Goal: Task Accomplishment & Management: Manage account settings

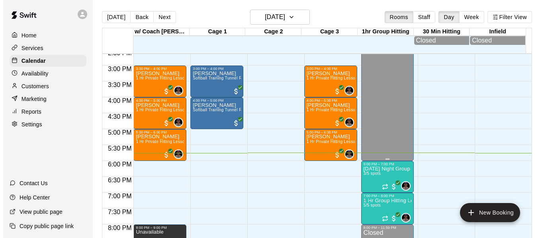
scroll to position [470, 0]
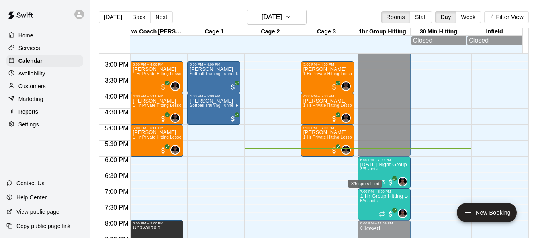
click at [365, 171] on span "3/5 spots" at bounding box center [369, 169] width 18 height 4
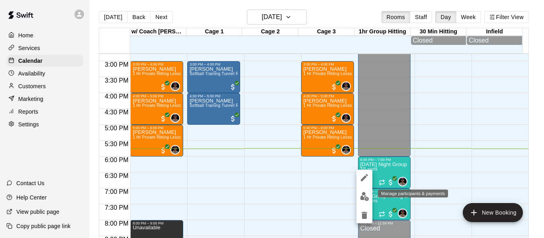
click at [360, 196] on img "edit" at bounding box center [364, 196] width 9 height 9
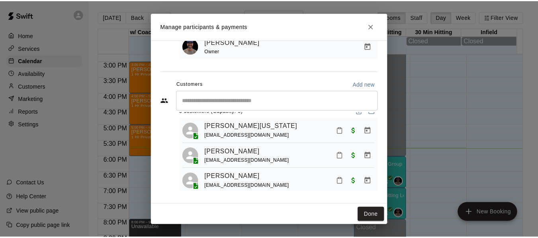
scroll to position [22, 0]
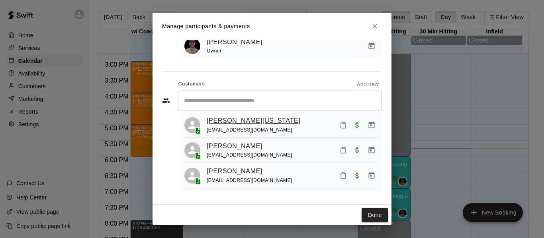
click at [242, 117] on link "[PERSON_NAME][US_STATE]" at bounding box center [254, 121] width 94 height 10
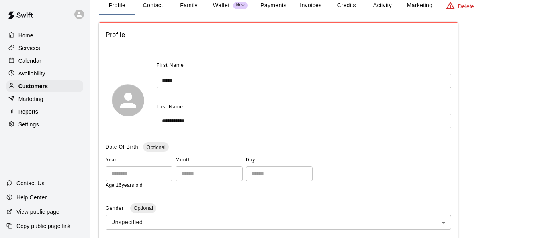
scroll to position [53, 0]
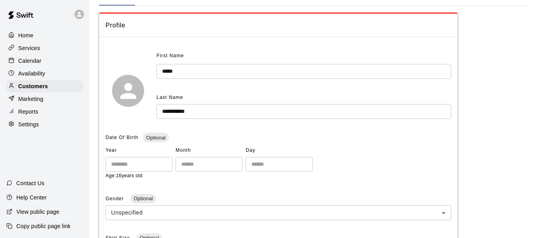
click at [45, 64] on div "Calendar" at bounding box center [44, 61] width 77 height 12
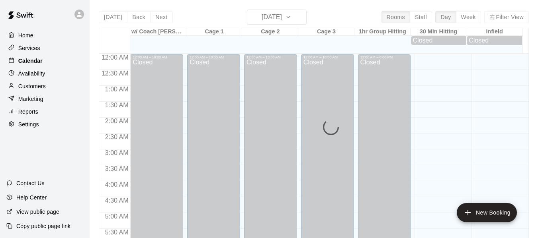
scroll to position [546, 0]
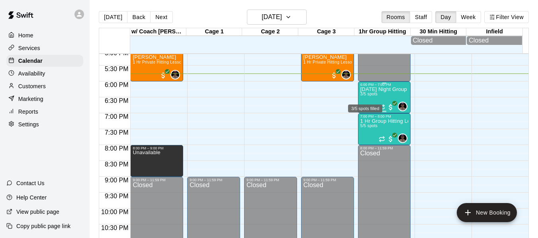
click at [365, 96] on span "3/5 spots" at bounding box center [369, 94] width 18 height 4
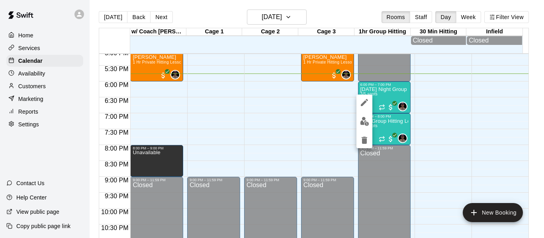
click at [47, 78] on div at bounding box center [272, 119] width 544 height 238
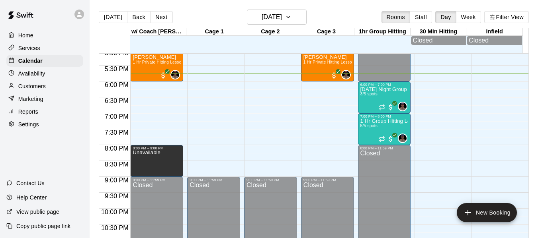
click at [47, 74] on div "Availability" at bounding box center [44, 74] width 77 height 12
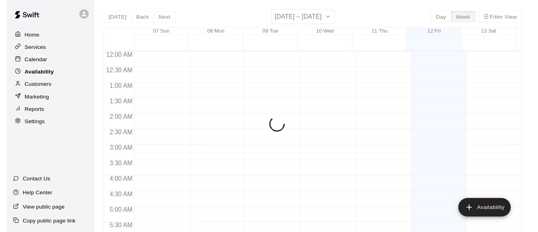
scroll to position [566, 0]
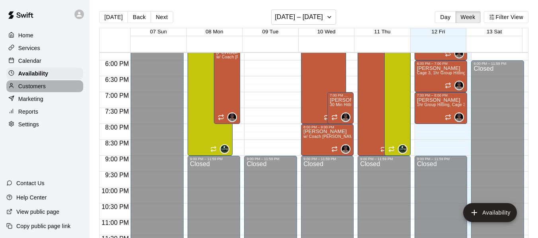
click at [49, 86] on div "Customers" at bounding box center [44, 86] width 77 height 12
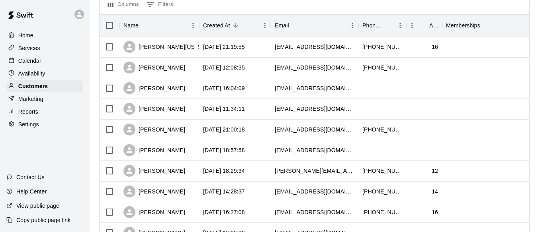
scroll to position [106, 0]
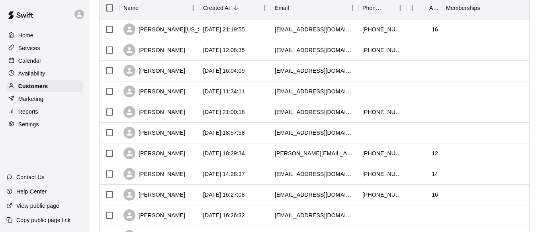
click at [45, 37] on div "Home" at bounding box center [44, 35] width 77 height 12
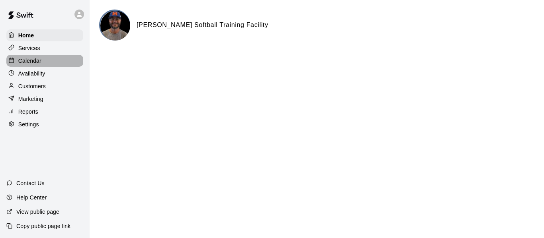
click at [43, 61] on div "Calendar" at bounding box center [44, 61] width 77 height 12
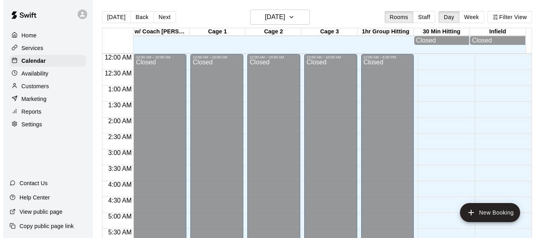
scroll to position [546, 0]
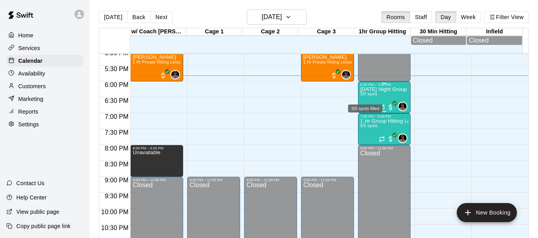
click at [373, 96] on span "3/5 spots" at bounding box center [369, 94] width 18 height 4
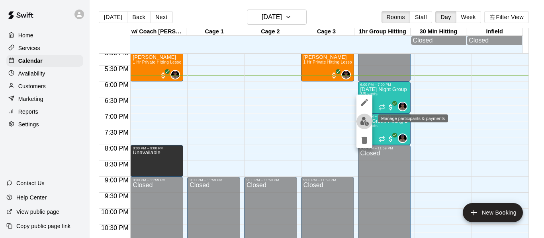
click at [359, 122] on button "edit" at bounding box center [364, 122] width 16 height 16
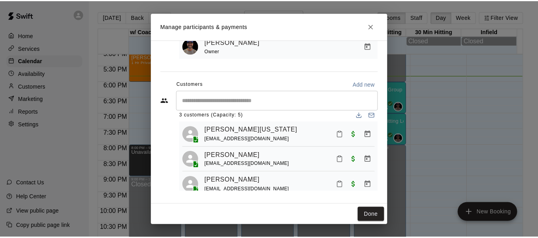
scroll to position [22, 0]
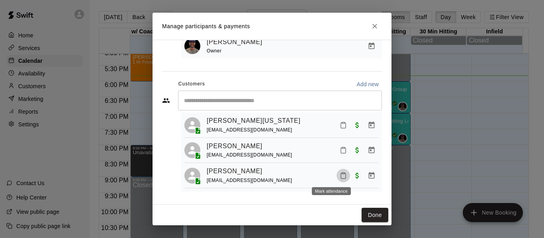
click at [340, 178] on icon "Mark attendance" at bounding box center [343, 175] width 7 height 7
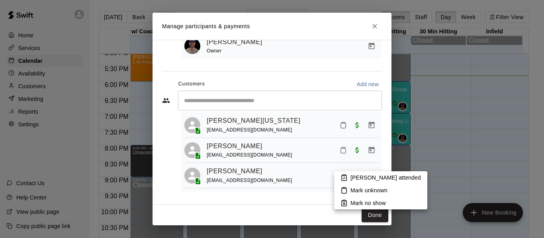
click at [363, 179] on p "[PERSON_NAME] attended" at bounding box center [385, 178] width 70 height 8
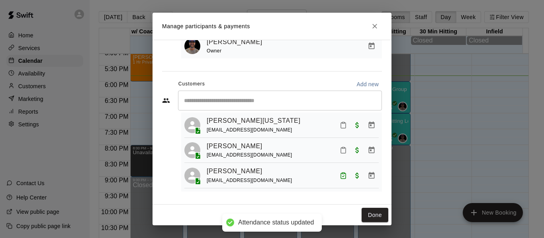
click at [299, 195] on div "Staff ​ 1 staff member(s) [PERSON_NAME] Owner Customers Add new ​ 3 customers (…" at bounding box center [272, 89] width 220 height 218
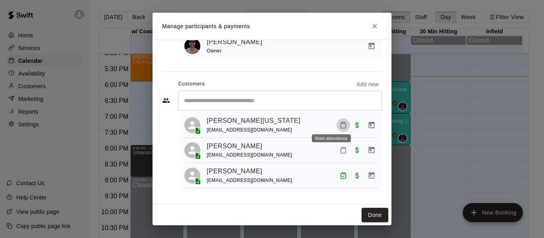
click at [341, 123] on icon "Mark attendance" at bounding box center [343, 126] width 5 height 6
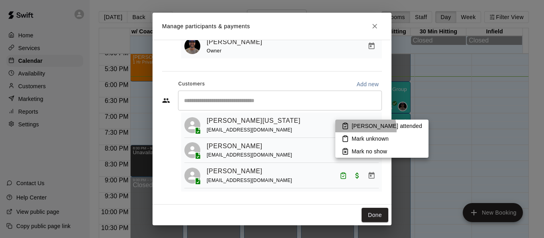
click at [356, 130] on p "[PERSON_NAME] attended" at bounding box center [386, 126] width 70 height 8
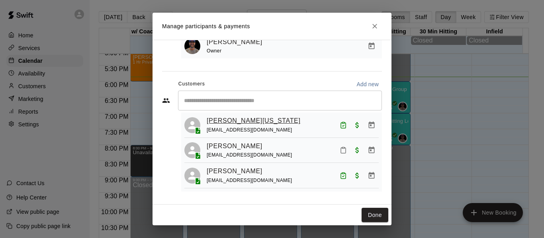
click at [244, 118] on link "[PERSON_NAME][US_STATE]" at bounding box center [254, 121] width 94 height 10
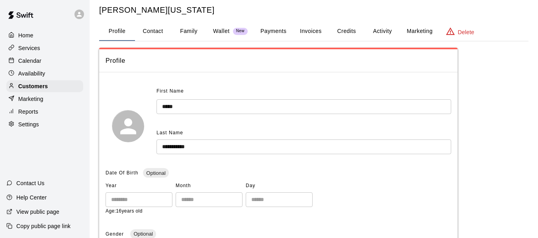
scroll to position [13, 0]
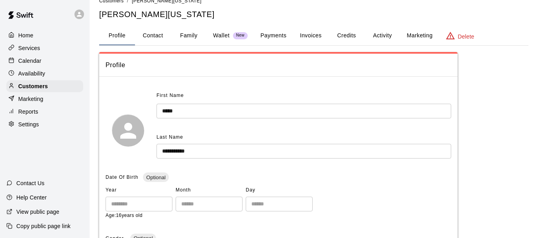
click at [211, 12] on h5 "[PERSON_NAME][US_STATE]" at bounding box center [313, 14] width 429 height 11
